Goal: Task Accomplishment & Management: Use online tool/utility

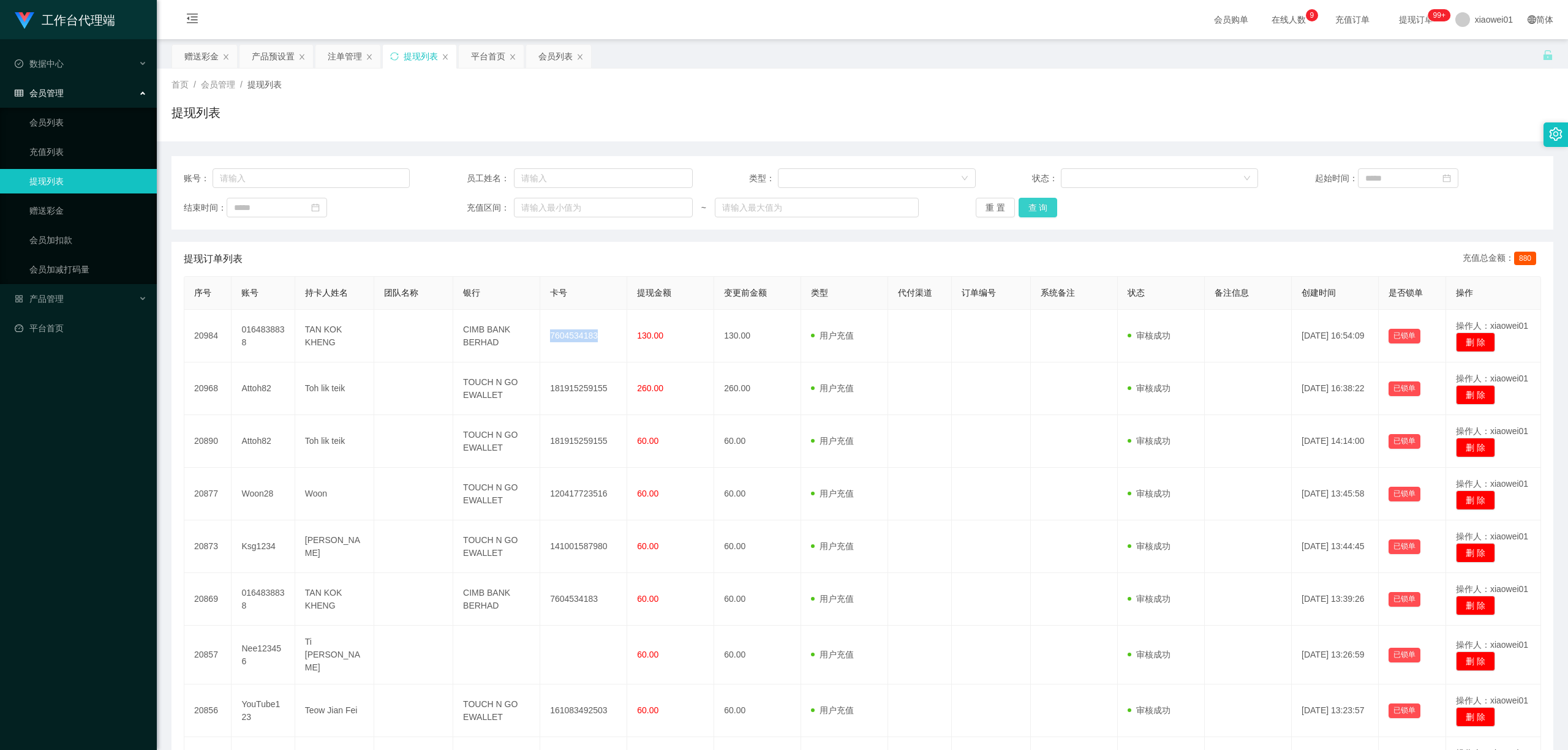
click at [1032, 211] on button "查 询" at bounding box center [1038, 208] width 39 height 20
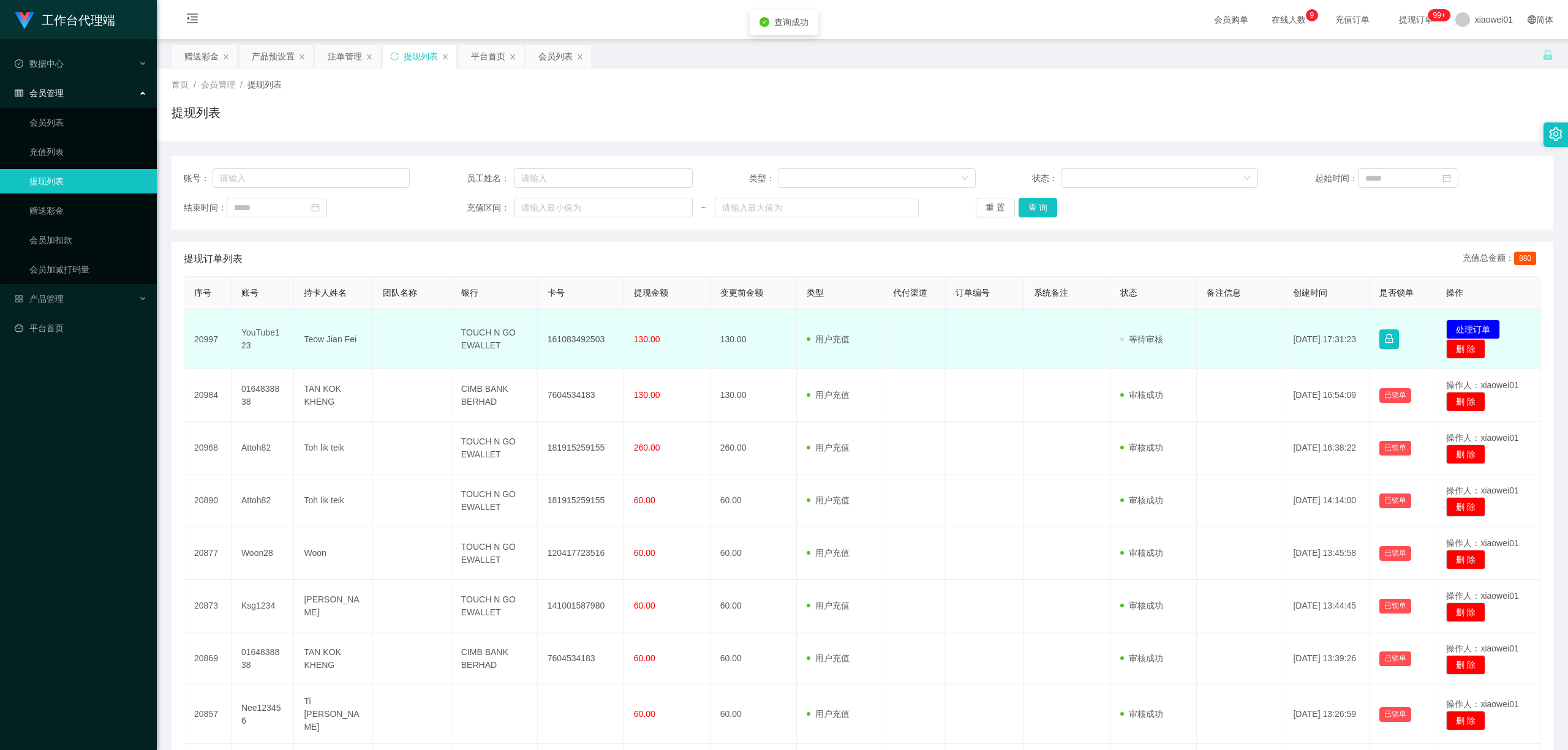
click at [599, 335] on td "161083492503" at bounding box center [581, 339] width 87 height 59
click at [560, 336] on td "161083492503" at bounding box center [581, 339] width 87 height 59
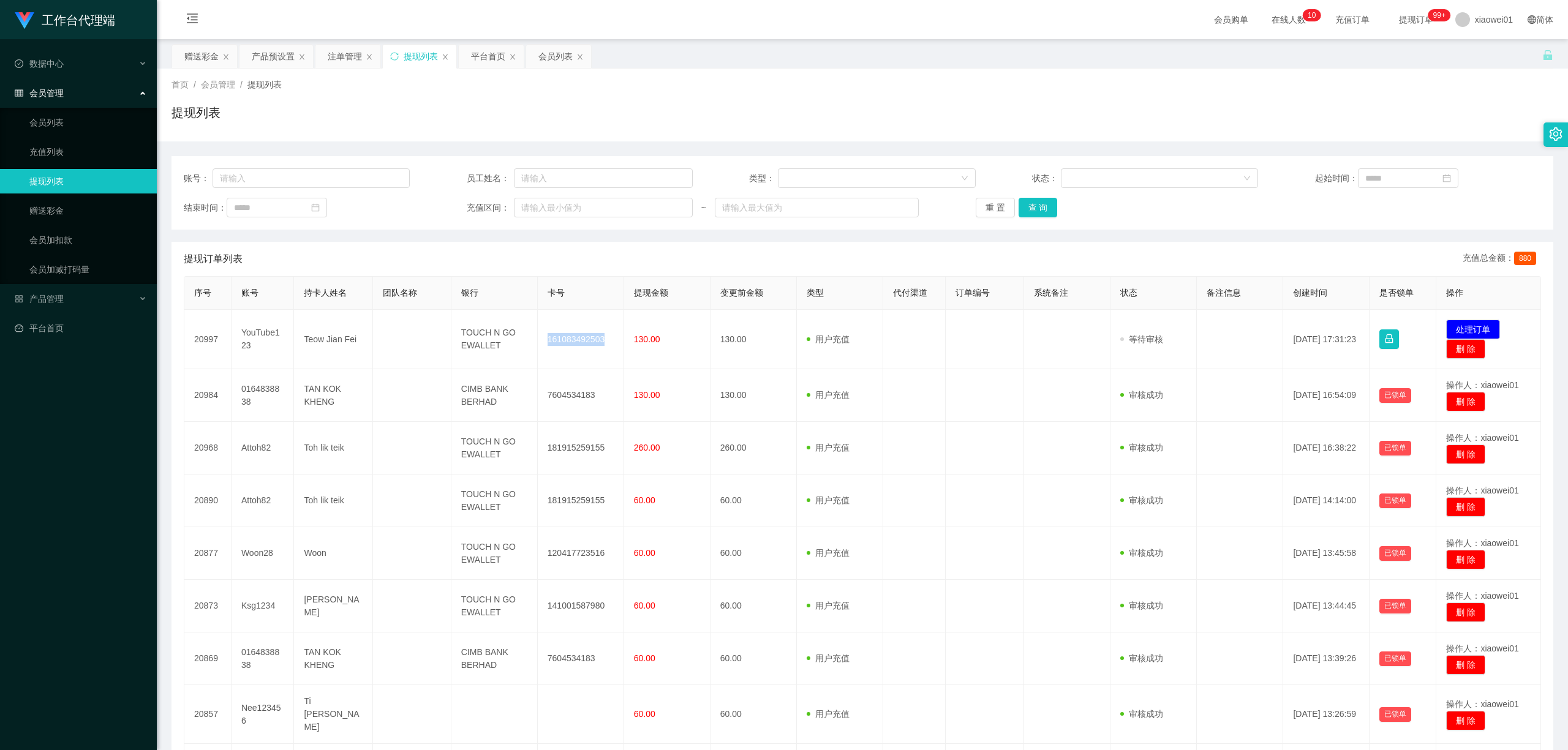
copy td "161083492503"
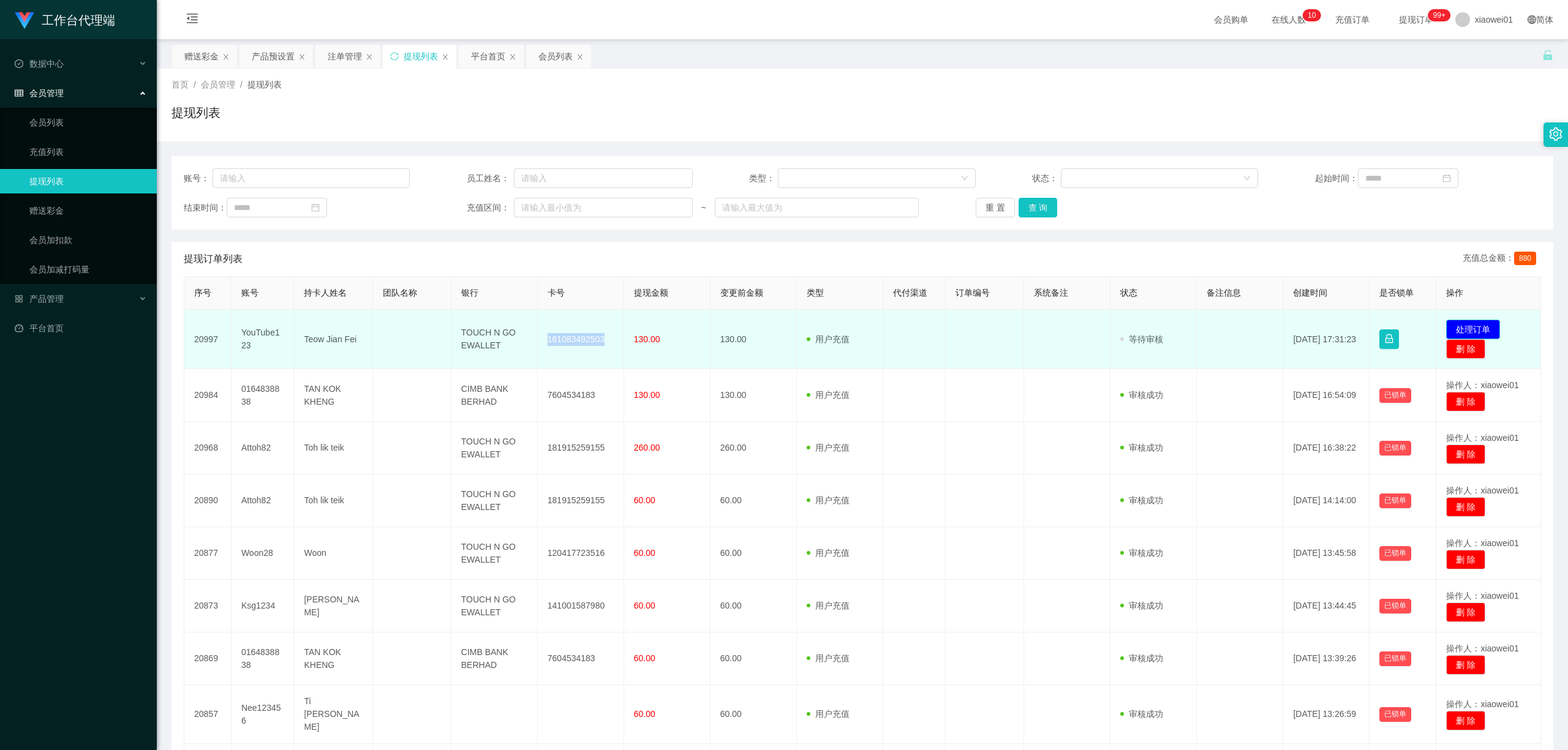
click at [1461, 325] on button "处理订单" at bounding box center [1472, 330] width 54 height 20
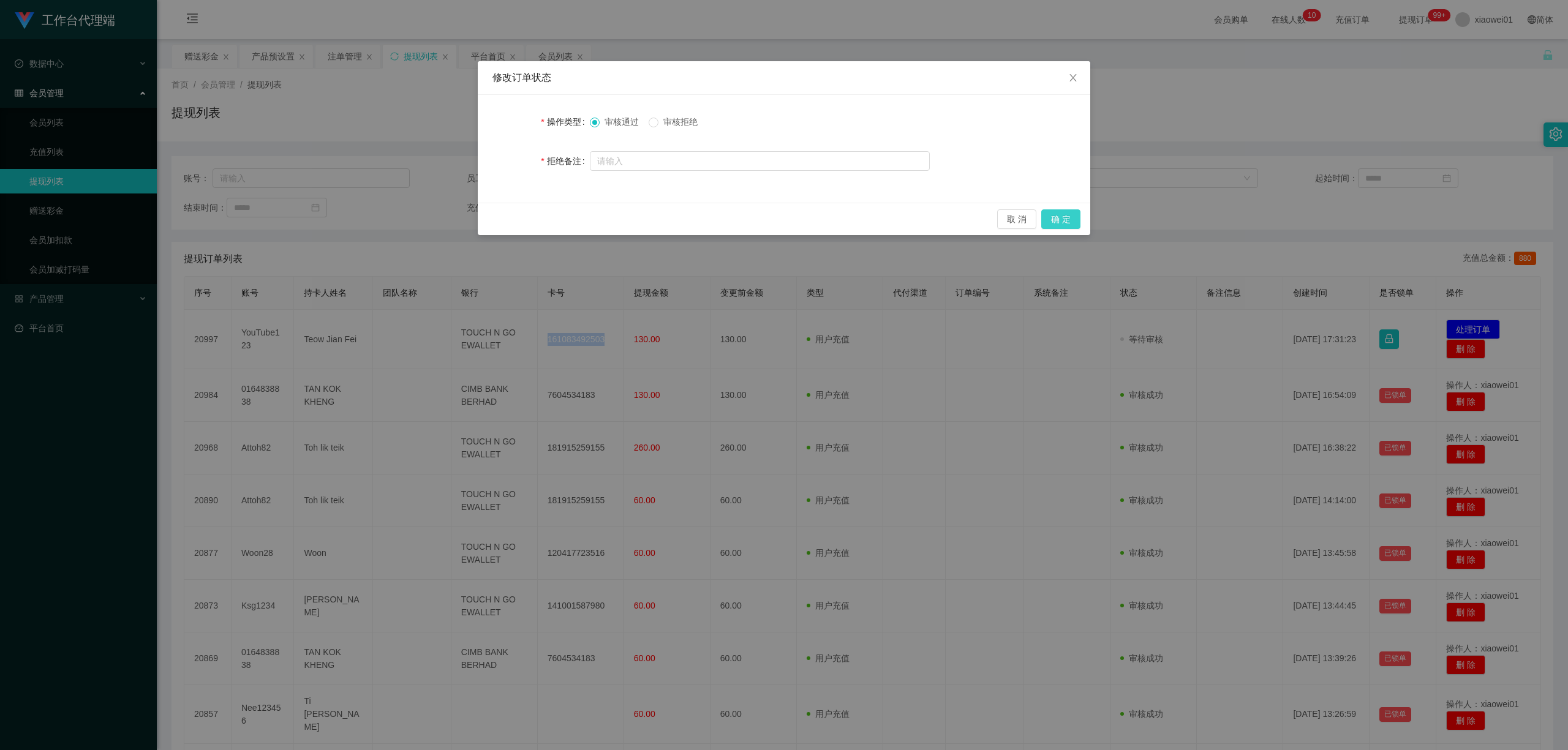
click at [1055, 214] on button "确 定" at bounding box center [1061, 219] width 39 height 20
